Goal: Find specific page/section: Find specific page/section

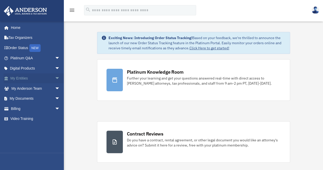
click at [32, 79] on link "My Entities arrow_drop_down" at bounding box center [36, 78] width 64 height 10
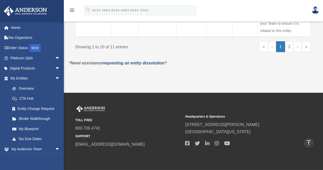
scroll to position [522, 0]
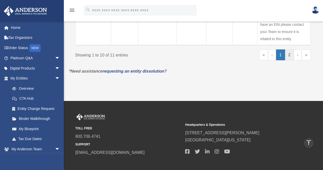
click at [289, 55] on link "2" at bounding box center [289, 55] width 9 height 11
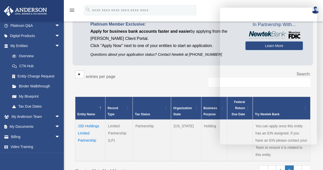
scroll to position [26, 0]
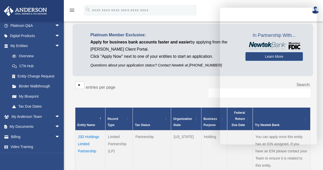
click at [196, 90] on div "Search:" at bounding box center [252, 92] width 118 height 22
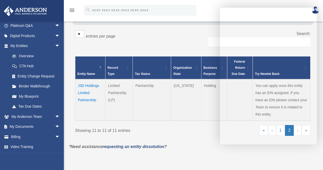
click at [86, 91] on td "J3D Holdings Limited Partnership" at bounding box center [90, 99] width 30 height 41
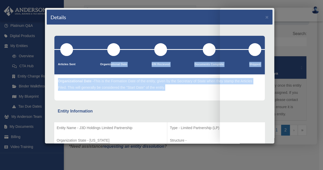
drag, startPoint x: 114, startPoint y: 92, endPoint x: 114, endPoint y: 58, distance: 34.2
click at [109, 65] on div "Articles Sent Organizational Date EIN Recieved Shipped" at bounding box center [160, 68] width 218 height 65
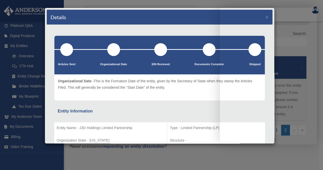
drag, startPoint x: 132, startPoint y: 20, endPoint x: 122, endPoint y: 13, distance: 11.9
click at [122, 13] on div "Details ×" at bounding box center [160, 17] width 226 height 15
drag, startPoint x: 119, startPoint y: 13, endPoint x: 116, endPoint y: 13, distance: 3.3
click at [98, 17] on div "Details ×" at bounding box center [160, 17] width 226 height 15
drag, startPoint x: 134, startPoint y: 16, endPoint x: 127, endPoint y: 73, distance: 57.6
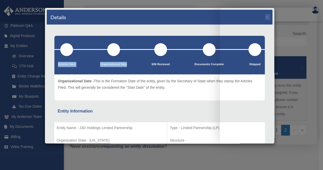
click at [127, 72] on div "Details × Articles Sent" at bounding box center [160, 76] width 230 height 136
click at [204, 152] on div "Details × Articles Sent Organizational Date" at bounding box center [161, 85] width 323 height 170
